Goal: Book appointment/travel/reservation

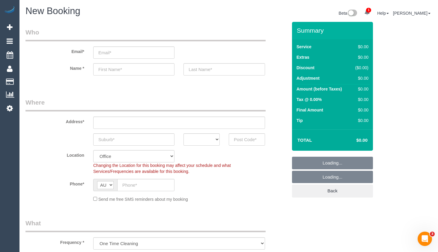
select select "object:3021"
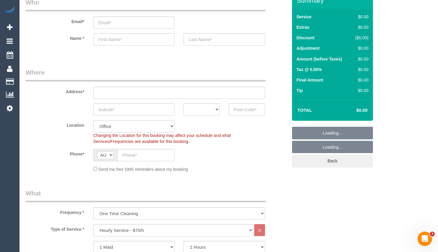
scroll to position [240, 0]
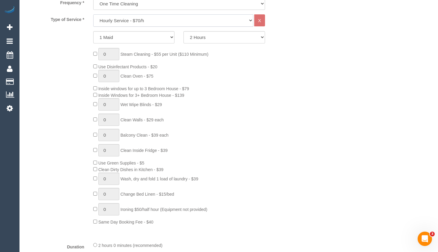
click at [145, 23] on select "Hourly Service - $70/h Hourly Service - $65/h Hourly Service - $60/h Hourly Ser…" at bounding box center [173, 20] width 160 height 12
click at [93, 14] on select "Hourly Service - $70/h Hourly Service - $65/h Hourly Service - $60/h Hourly Ser…" at bounding box center [173, 20] width 160 height 12
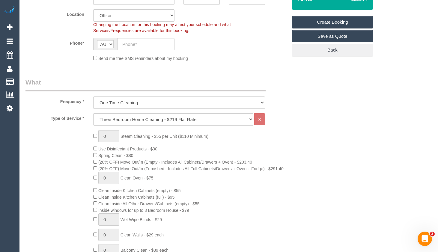
scroll to position [150, 0]
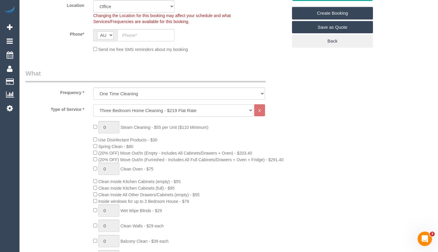
click at [192, 108] on select "Hourly Service - $70/h Hourly Service - $65/h Hourly Service - $60/h Hourly Ser…" at bounding box center [173, 110] width 160 height 12
click at [93, 104] on select "Hourly Service - $70/h Hourly Service - $65/h Hourly Service - $60/h Hourly Ser…" at bounding box center [173, 110] width 160 height 12
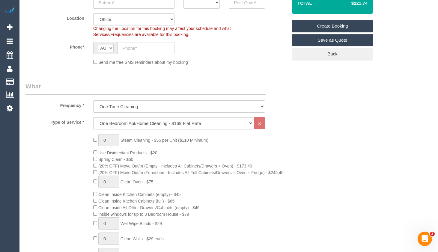
scroll to position [90, 0]
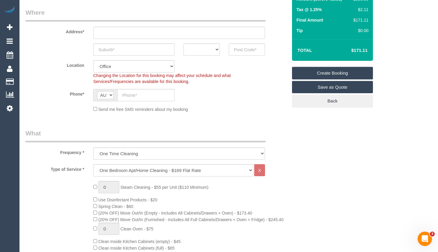
click at [287, 132] on div "Frequency * One Time Cleaning Weekly - 10% Off - 10.00% (0% for the First Booki…" at bounding box center [156, 144] width 271 height 31
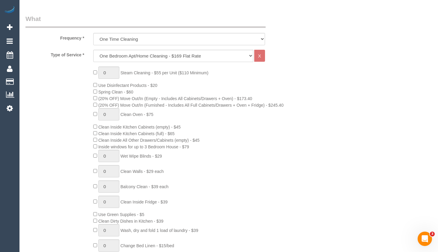
scroll to position [210, 0]
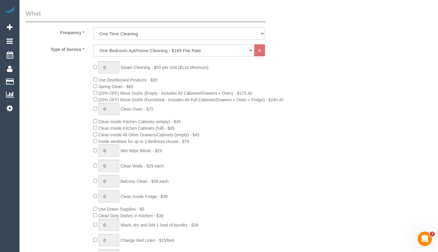
click at [183, 79] on div "0 Steam Cleaning - $55 per Unit ($110 Minimum) Use Disinfectant Products - $20 …" at bounding box center [190, 166] width 203 height 210
click at [167, 46] on select "Hourly Service - $70/h Hourly Service - $65/h Hourly Service - $60/h Hourly Ser…" at bounding box center [173, 50] width 160 height 12
click at [93, 44] on select "Hourly Service - $70/h Hourly Service - $65/h Hourly Service - $60/h Hourly Ser…" at bounding box center [173, 50] width 160 height 12
click at [260, 70] on div "0 Steam Cleaning - $55 per Unit ($110 Minimum) Use Disinfectant Products - $30 …" at bounding box center [190, 166] width 203 height 210
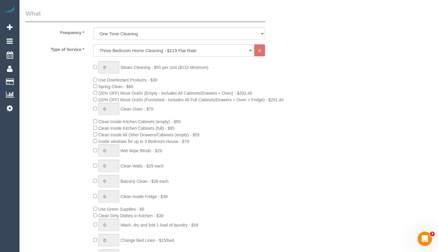
drag, startPoint x: 434, startPoint y: 72, endPoint x: 412, endPoint y: 70, distance: 22.3
click at [187, 51] on select "Hourly Service - $70/h Hourly Service - $65/h Hourly Service - $60/h Hourly Ser…" at bounding box center [173, 50] width 160 height 12
select select "214"
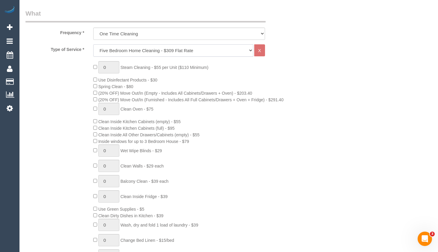
click at [93, 44] on select "Hourly Service - $70/h Hourly Service - $65/h Hourly Service - $60/h Hourly Ser…" at bounding box center [173, 50] width 160 height 12
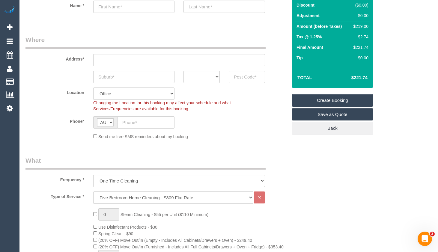
scroll to position [60, 0]
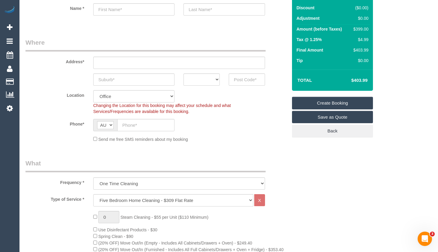
drag, startPoint x: 55, startPoint y: 241, endPoint x: 55, endPoint y: 213, distance: 28.2
